Goal: Find specific page/section: Find specific page/section

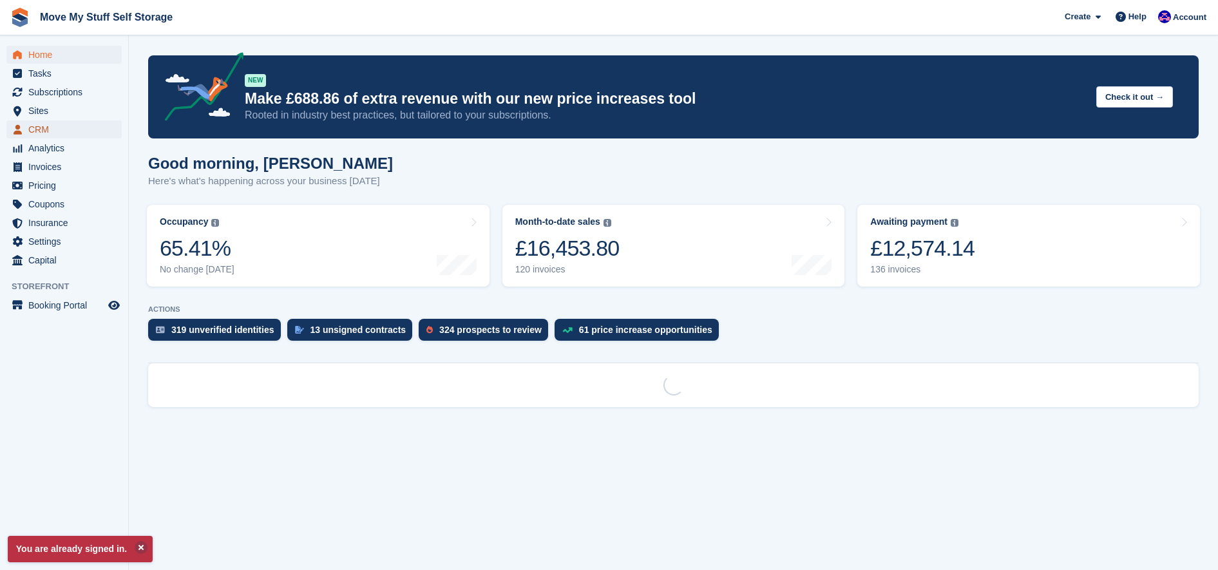
click at [44, 129] on span "CRM" at bounding box center [66, 129] width 77 height 18
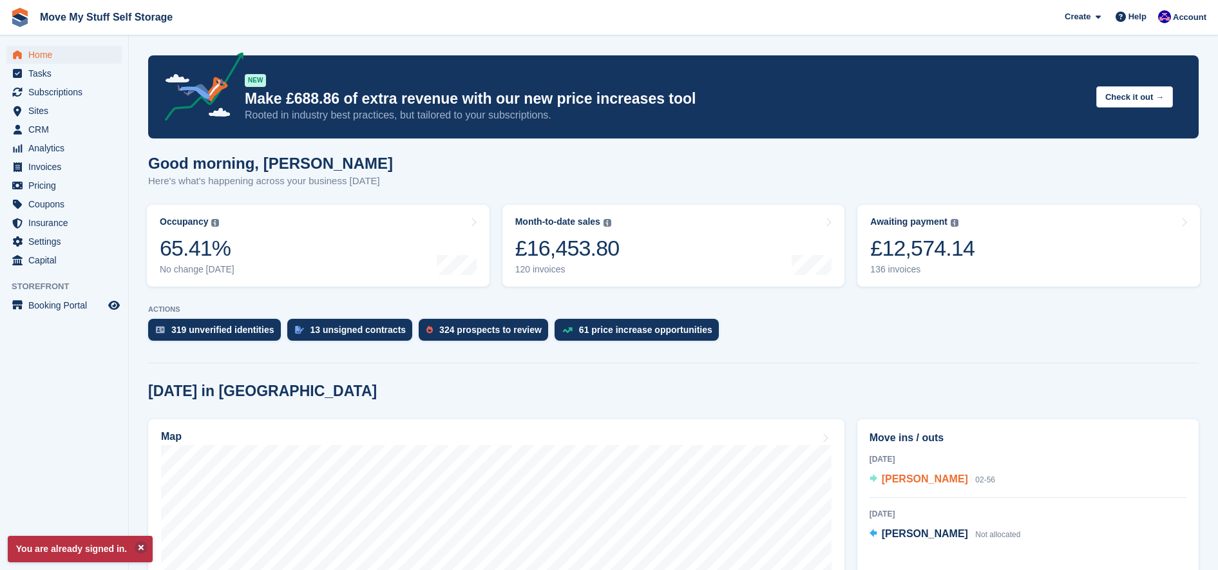
click at [919, 476] on span "Mr Stuart R Thorpe" at bounding box center [925, 478] width 86 height 11
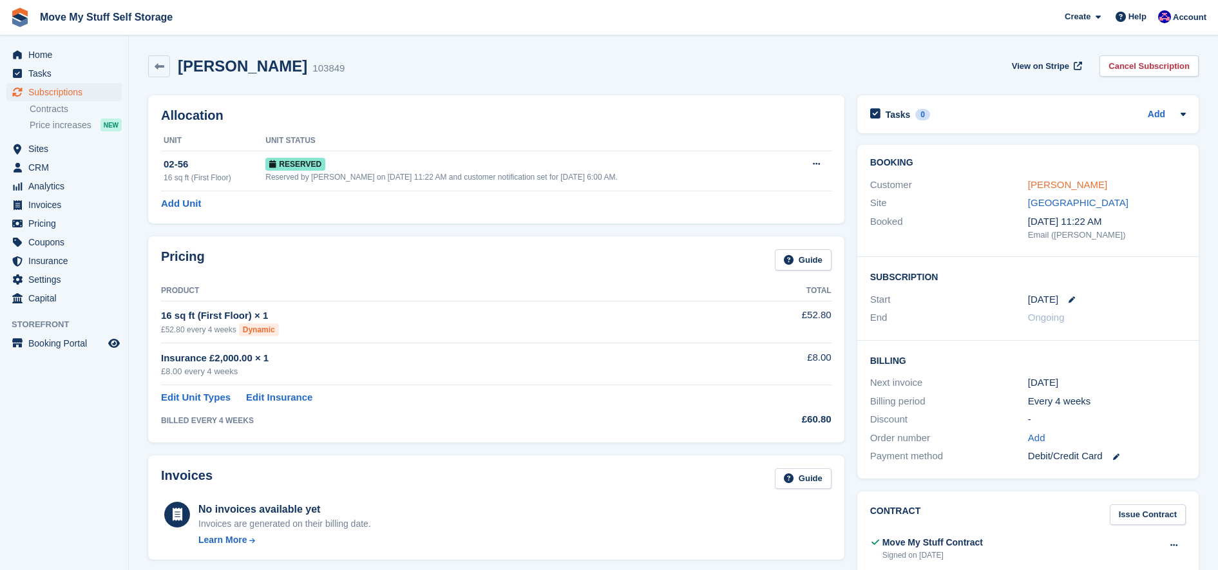
click at [1072, 187] on link "[PERSON_NAME]" at bounding box center [1067, 184] width 79 height 11
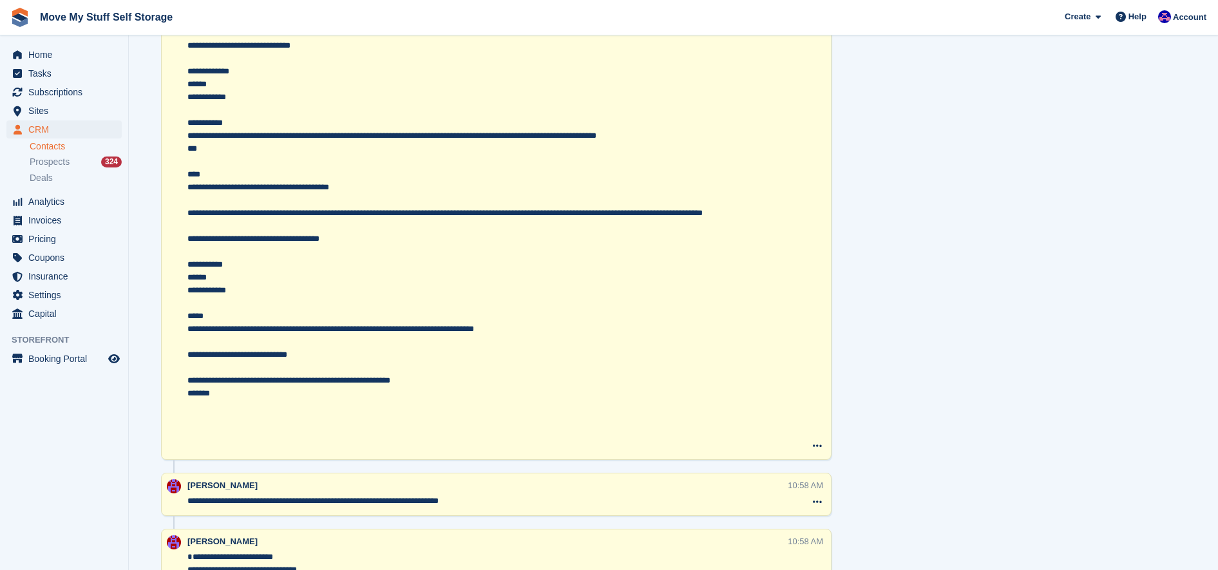
scroll to position [1233, 0]
